Goal: Complete application form

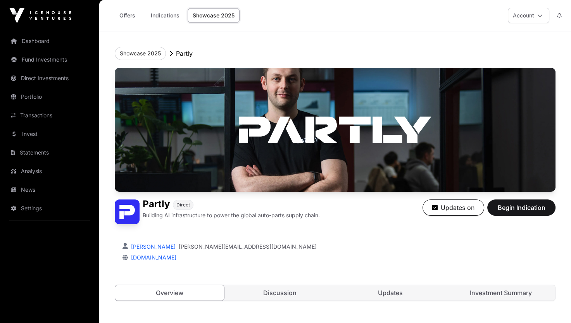
click at [34, 185] on link "News" at bounding box center [49, 189] width 87 height 17
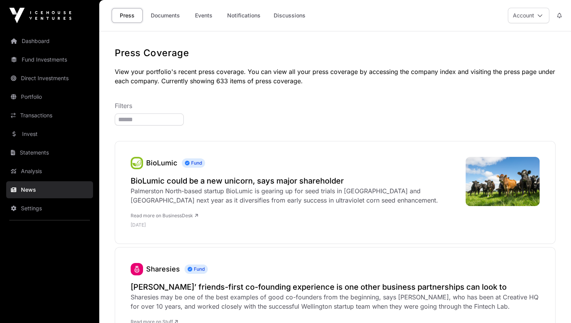
click at [33, 139] on link "Invest" at bounding box center [49, 134] width 87 height 17
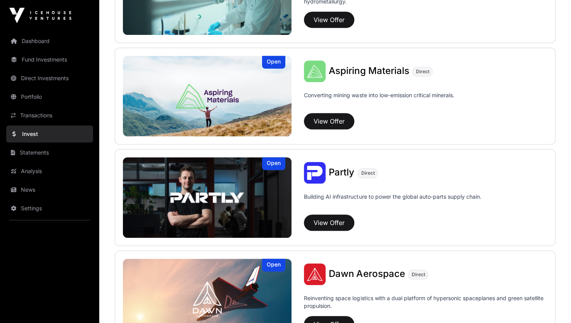
scroll to position [814, 0]
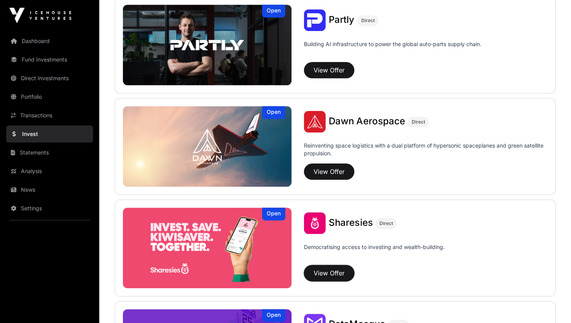
click at [343, 278] on button "View Offer" at bounding box center [329, 273] width 50 height 16
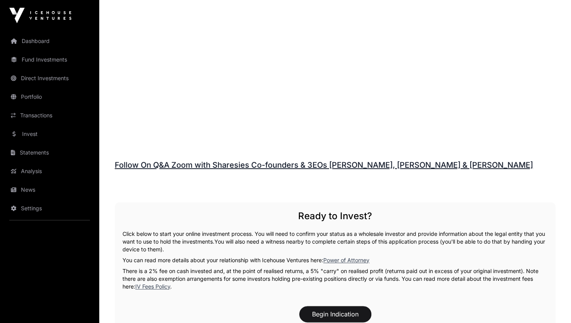
scroll to position [1163, 0]
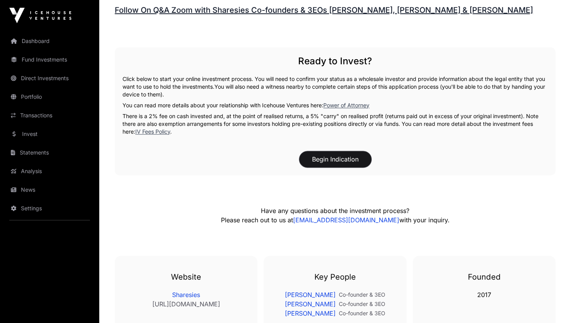
click at [315, 151] on button "Begin Indication" at bounding box center [335, 159] width 72 height 16
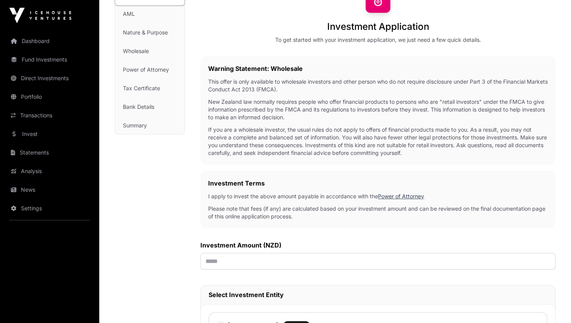
scroll to position [116, 0]
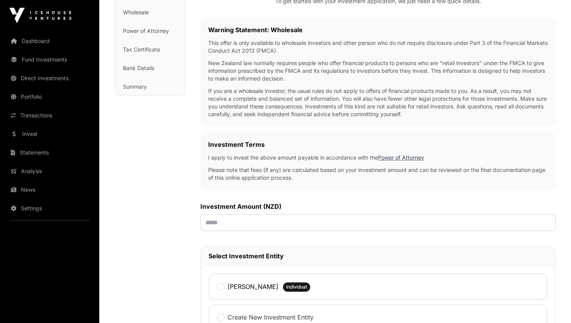
click at [300, 232] on div "Investment Application To get started with your investment application, we just…" at bounding box center [377, 225] width 355 height 552
click at [257, 282] on label "[PERSON_NAME]" at bounding box center [253, 286] width 51 height 9
click at [248, 226] on input "text" at bounding box center [377, 222] width 355 height 17
type input "*******"
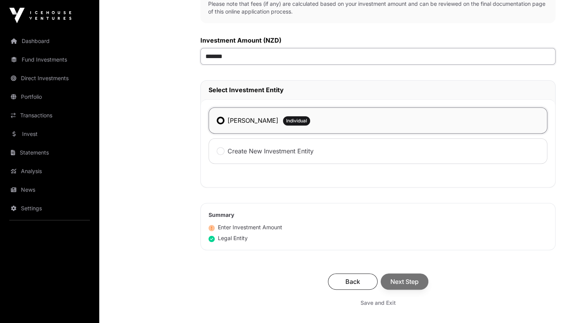
scroll to position [349, 0]
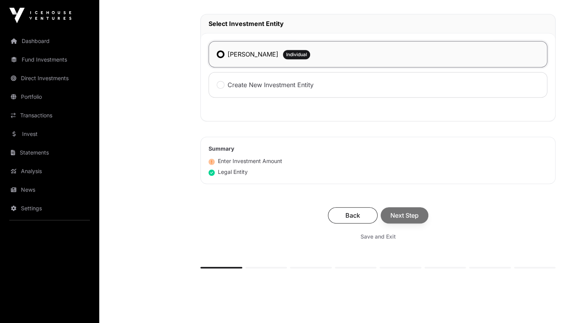
click at [152, 175] on div "Investment AML Nature & Purpose Wholesale Power of Attorney Tax Certificate Ban…" at bounding box center [150, 8] width 70 height 583
click at [401, 217] on span "Next Step" at bounding box center [404, 215] width 28 height 9
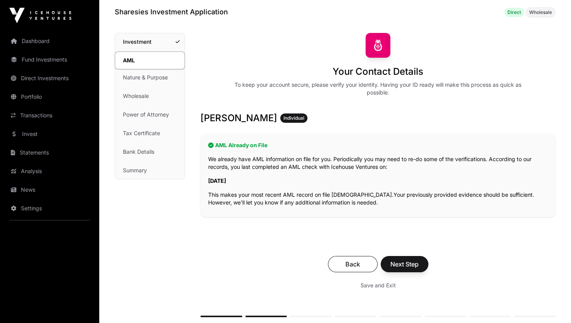
scroll to position [78, 0]
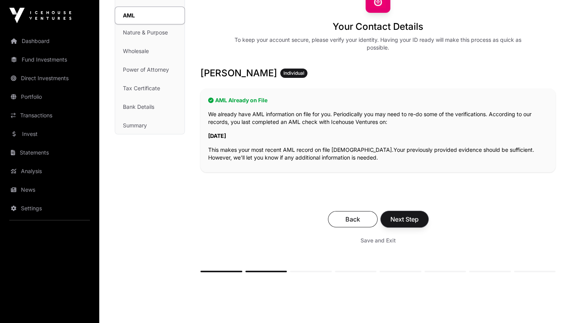
click at [400, 219] on span "Next Step" at bounding box center [404, 219] width 28 height 9
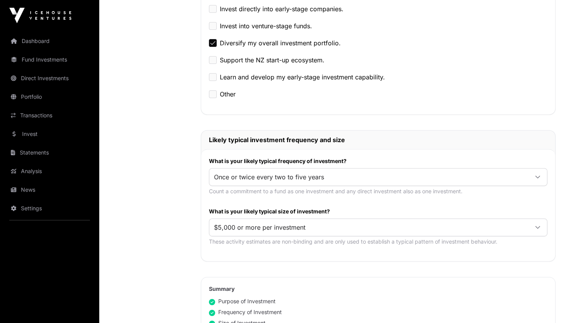
scroll to position [388, 0]
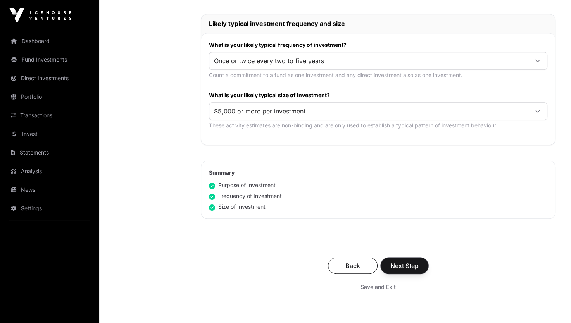
click at [413, 261] on span "Next Step" at bounding box center [404, 265] width 28 height 9
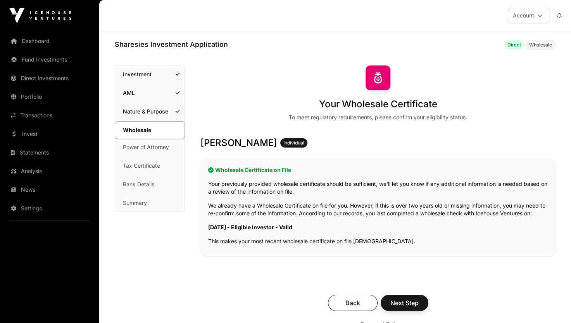
scroll to position [39, 0]
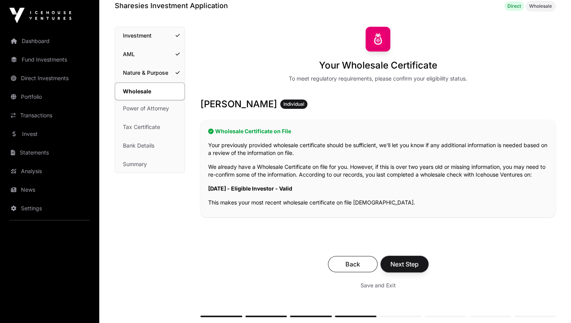
click at [408, 260] on span "Next Step" at bounding box center [404, 264] width 28 height 9
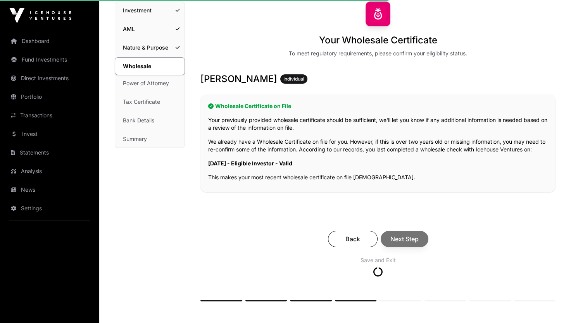
scroll to position [78, 0]
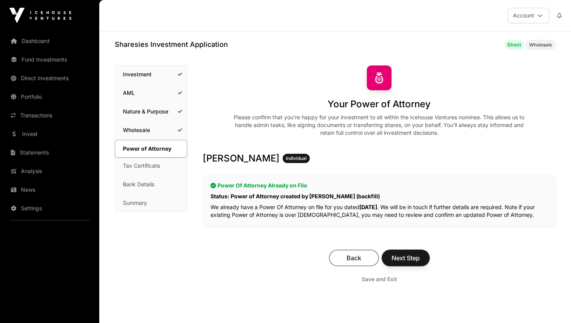
click at [408, 260] on span "Next Step" at bounding box center [406, 258] width 28 height 9
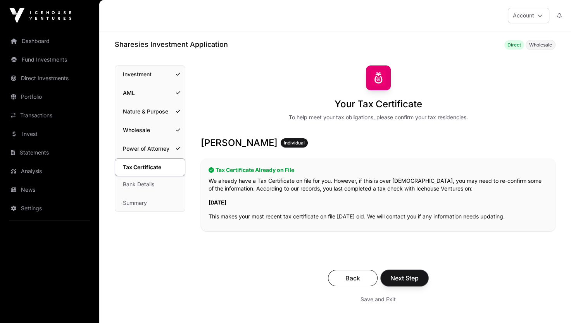
click at [407, 282] on span "Next Step" at bounding box center [404, 278] width 28 height 9
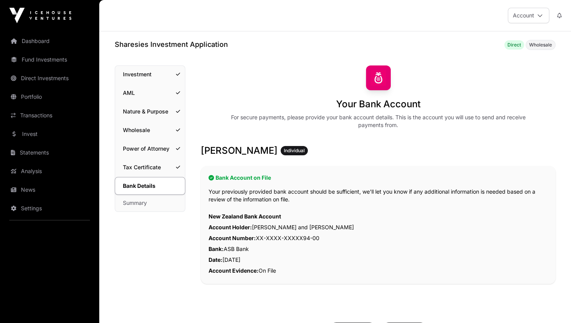
scroll to position [39, 0]
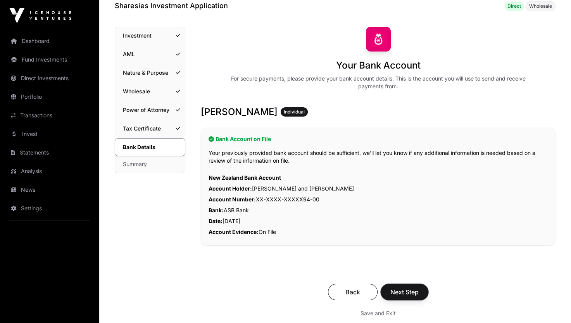
click at [409, 289] on span "Next Step" at bounding box center [404, 292] width 28 height 9
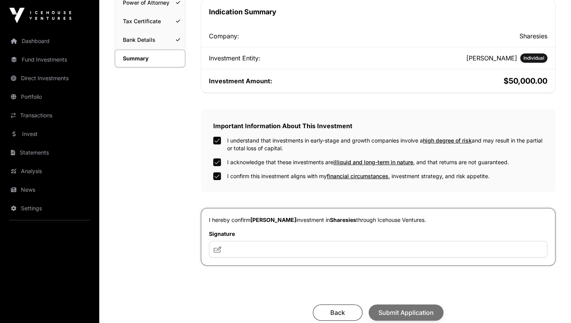
scroll to position [194, 0]
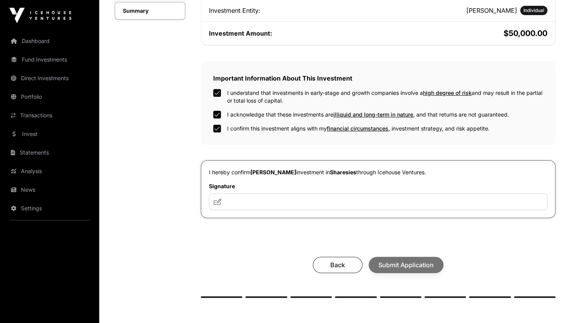
click at [247, 213] on div "I hereby confirm [PERSON_NAME] investment in [GEOGRAPHIC_DATA] through Icehouse…" at bounding box center [378, 189] width 355 height 58
click at [247, 206] on input "text" at bounding box center [378, 201] width 338 height 17
click at [236, 197] on input "text" at bounding box center [378, 201] width 338 height 17
type input "**********"
click at [408, 262] on span "Submit Application" at bounding box center [405, 264] width 55 height 9
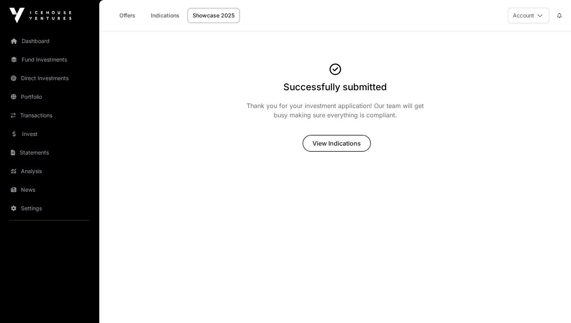
click at [349, 145] on span "View Indications" at bounding box center [336, 143] width 48 height 9
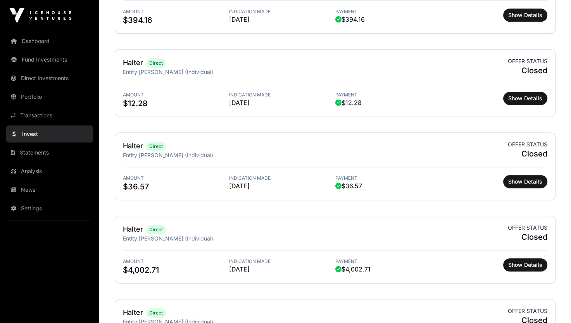
scroll to position [581, 0]
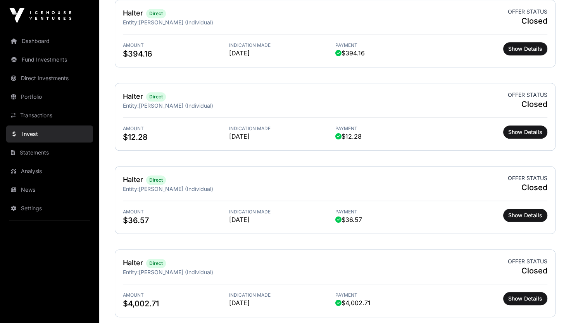
drag, startPoint x: 37, startPoint y: 36, endPoint x: 36, endPoint y: 49, distance: 12.5
click at [37, 36] on link "Dashboard" at bounding box center [49, 41] width 87 height 17
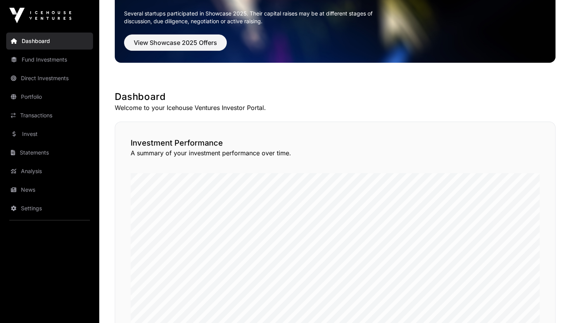
scroll to position [116, 0]
